Goal: Information Seeking & Learning: Learn about a topic

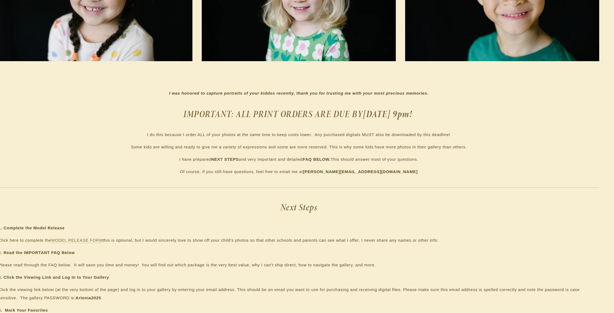
scroll to position [0, 8]
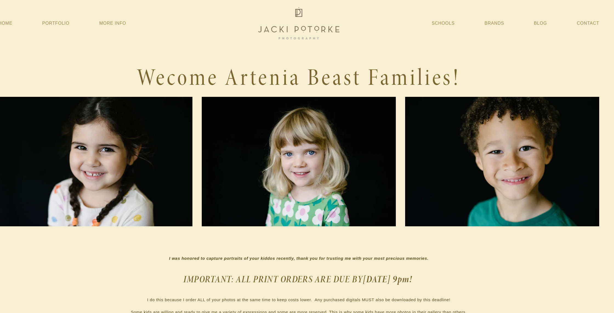
click at [116, 255] on p "I was honored to capture portraits of your kiddos recently, thank you for trust…" at bounding box center [298, 258] width 601 height 8
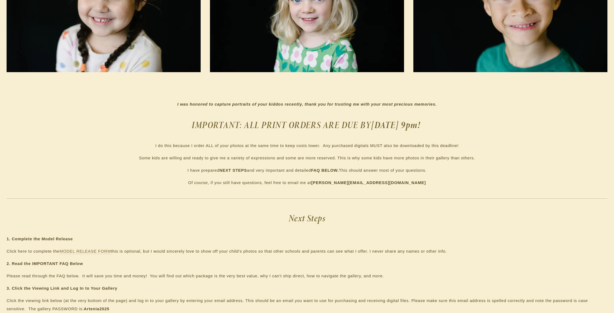
scroll to position [0, 0]
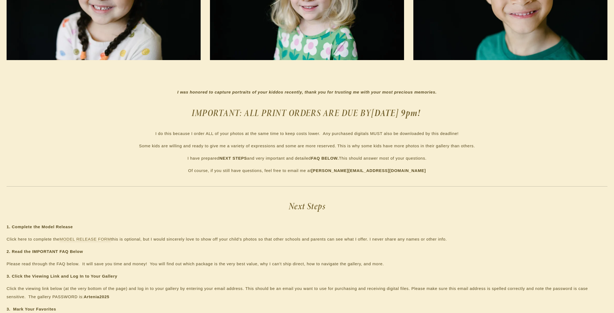
scroll to position [156, 0]
